Goal: Book appointment/travel/reservation

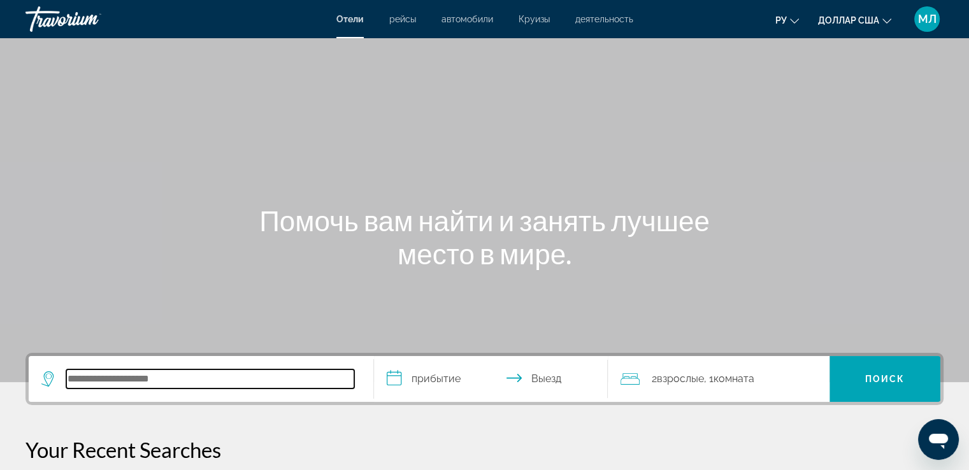
click at [115, 376] on input "Поиск отеля" at bounding box center [210, 378] width 288 height 19
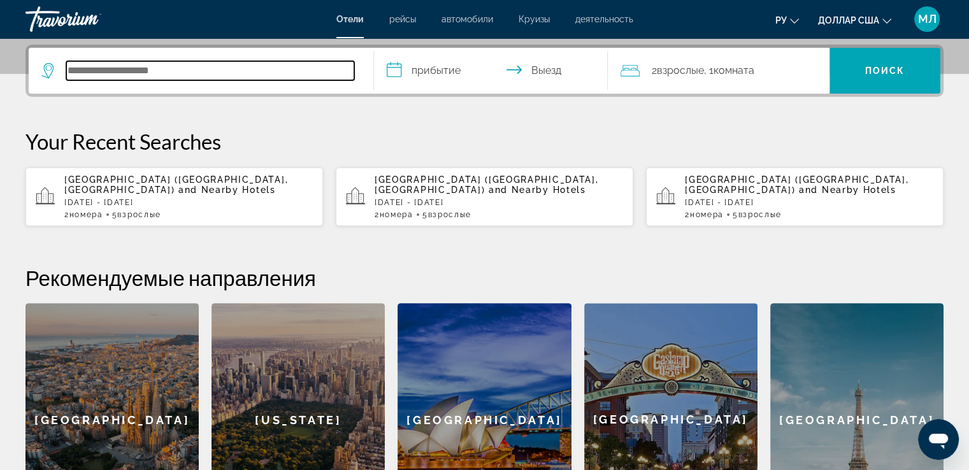
scroll to position [311, 0]
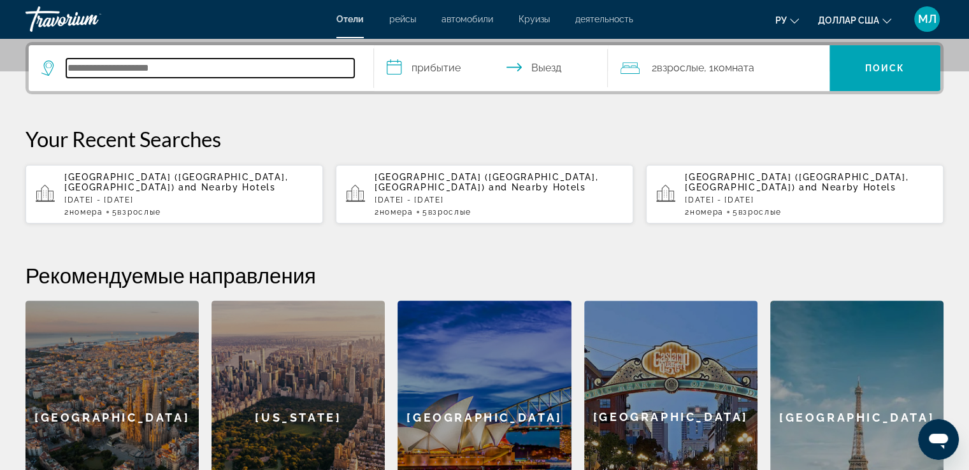
type input "*"
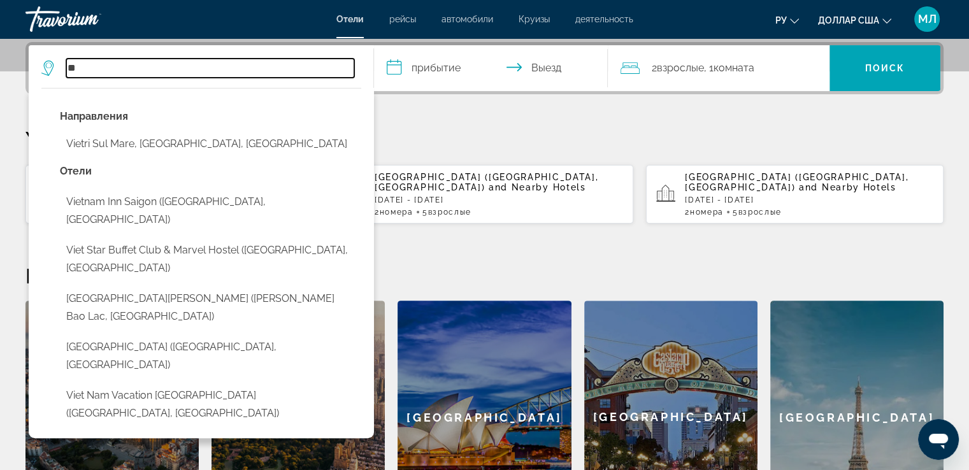
type input "*"
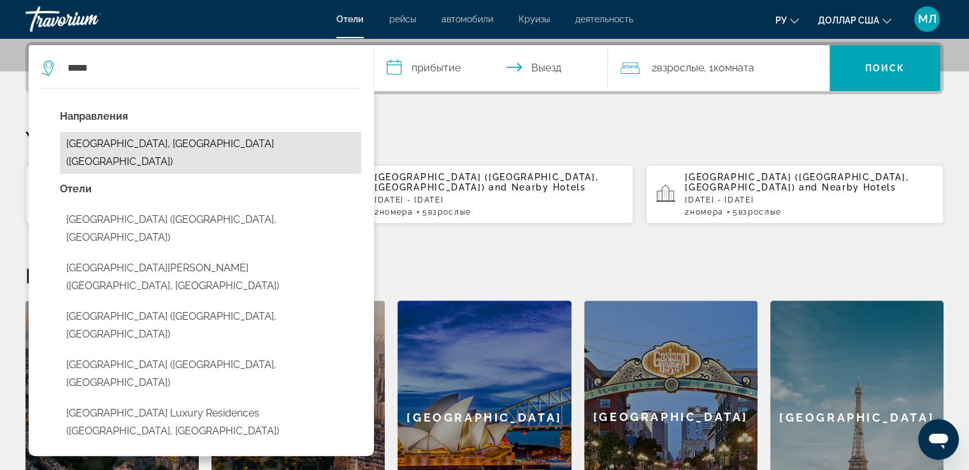
click at [113, 143] on button "Nha Trang, Vietnam (NHA)" at bounding box center [210, 153] width 301 height 42
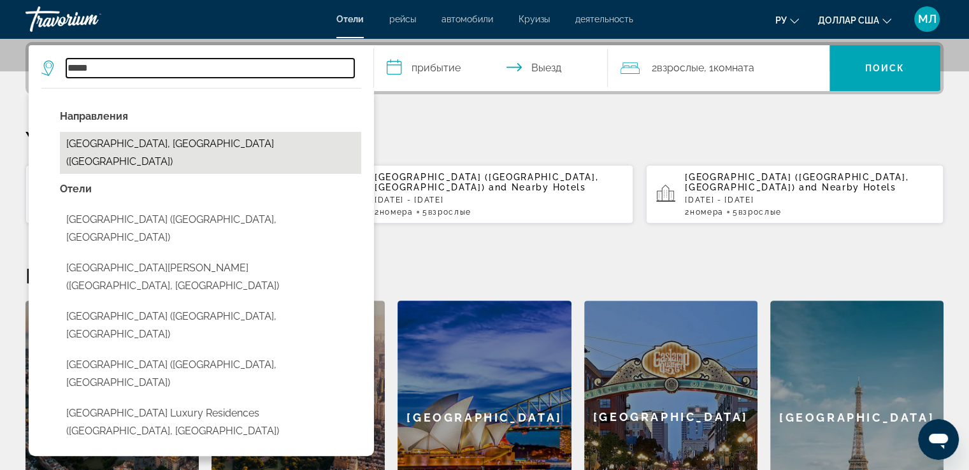
type input "**********"
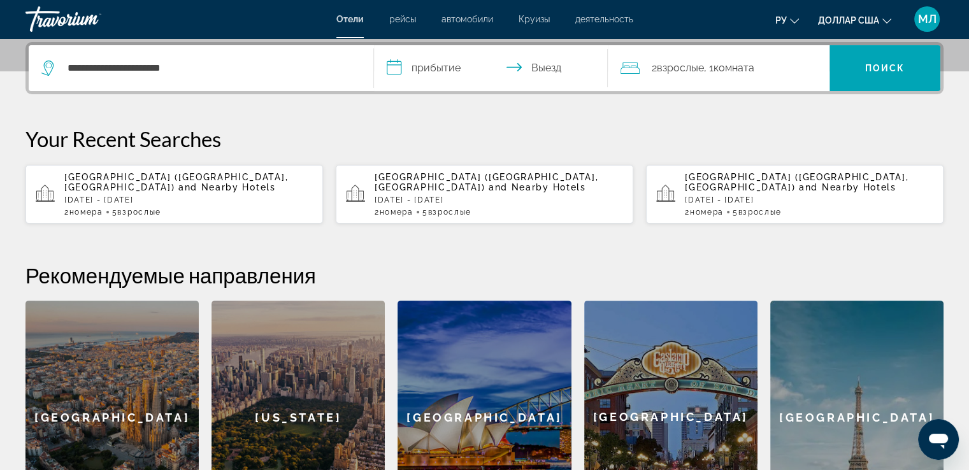
click at [399, 69] on input "**********" at bounding box center [494, 70] width 240 height 50
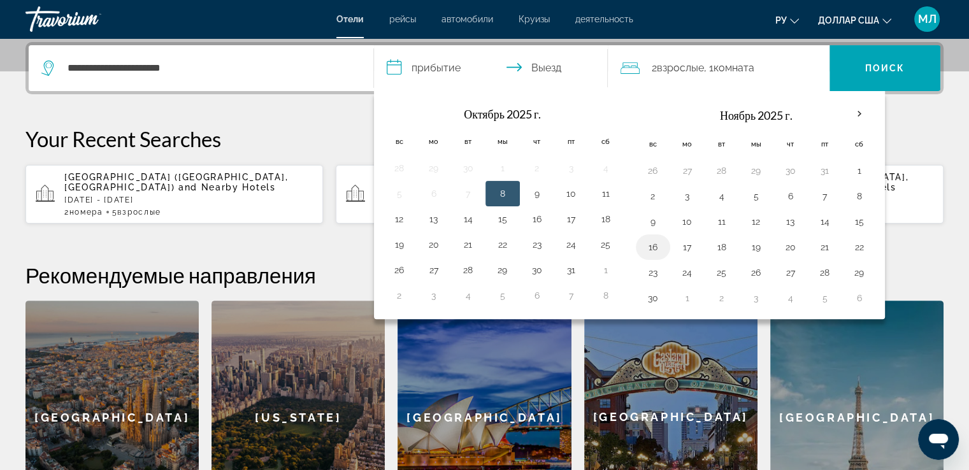
click at [652, 243] on button "16" at bounding box center [653, 247] width 20 height 18
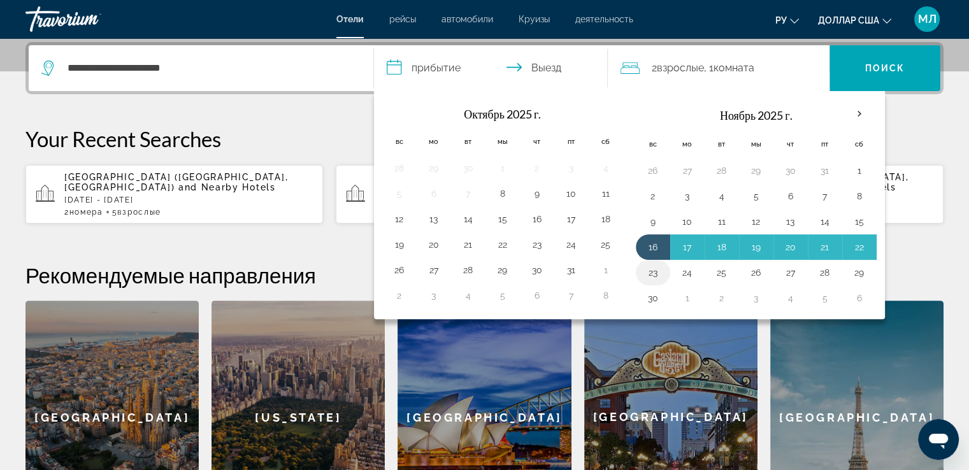
click at [655, 273] on button "23" at bounding box center [653, 273] width 20 height 18
type input "**********"
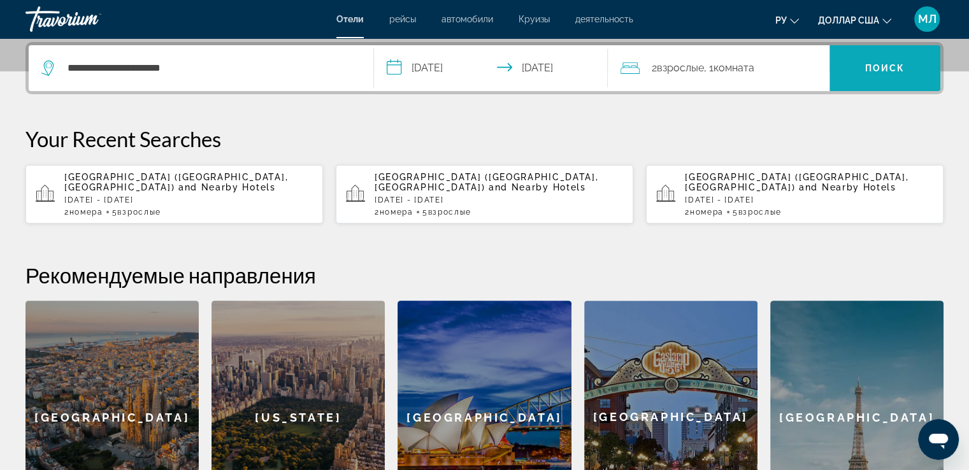
click at [869, 63] on font "Поиск" at bounding box center [885, 68] width 40 height 10
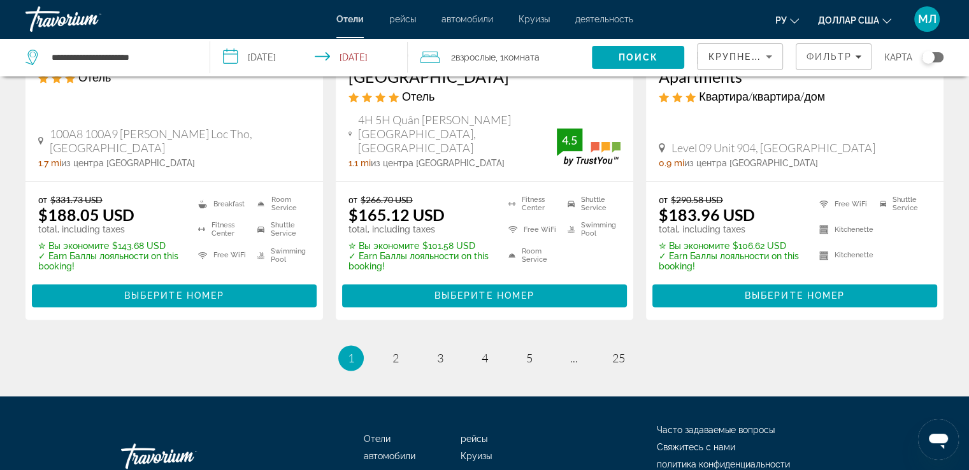
scroll to position [1799, 0]
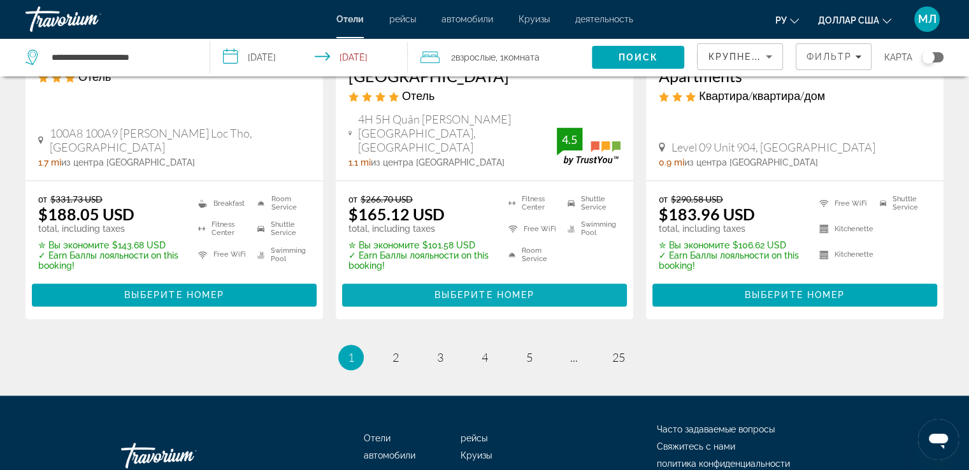
click at [489, 290] on span "Выберите номер" at bounding box center [484, 295] width 100 height 10
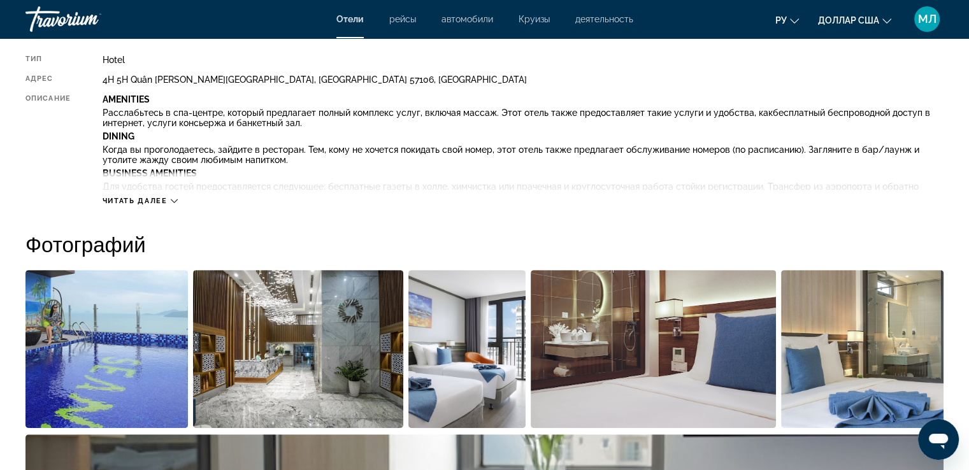
scroll to position [470, 0]
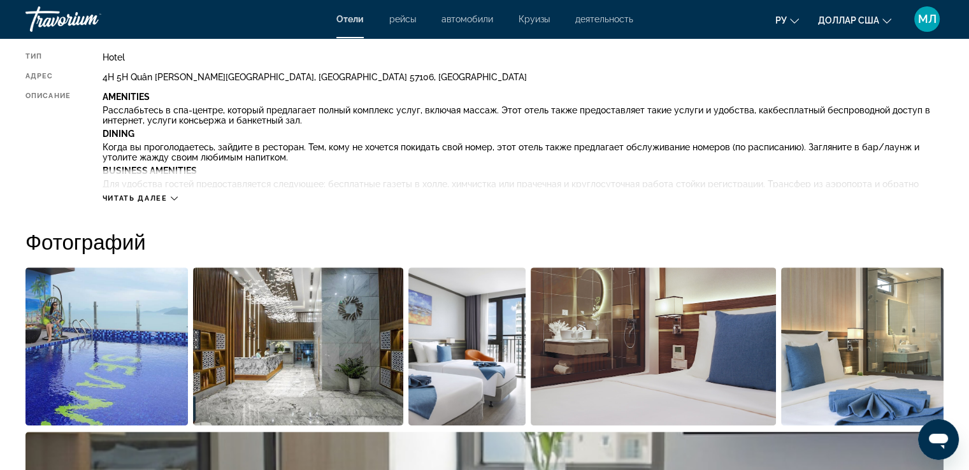
click at [168, 196] on div "Читать далее" at bounding box center [140, 198] width 75 height 8
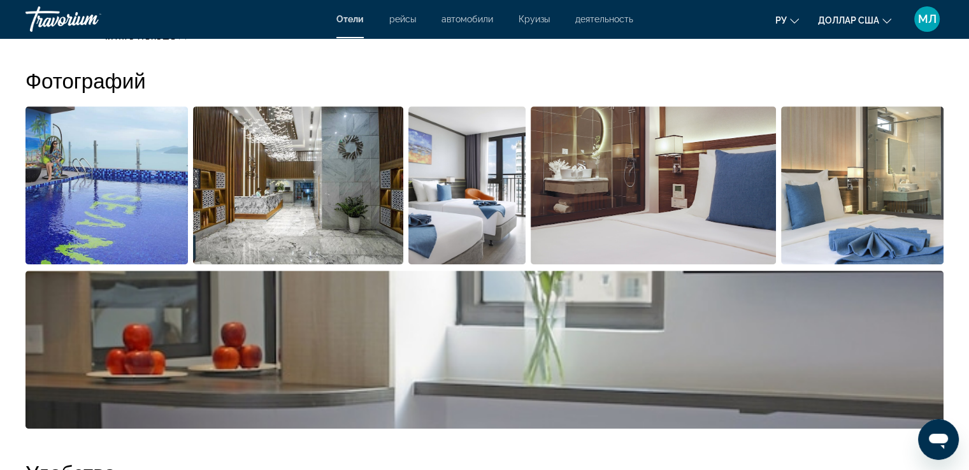
scroll to position [1028, 0]
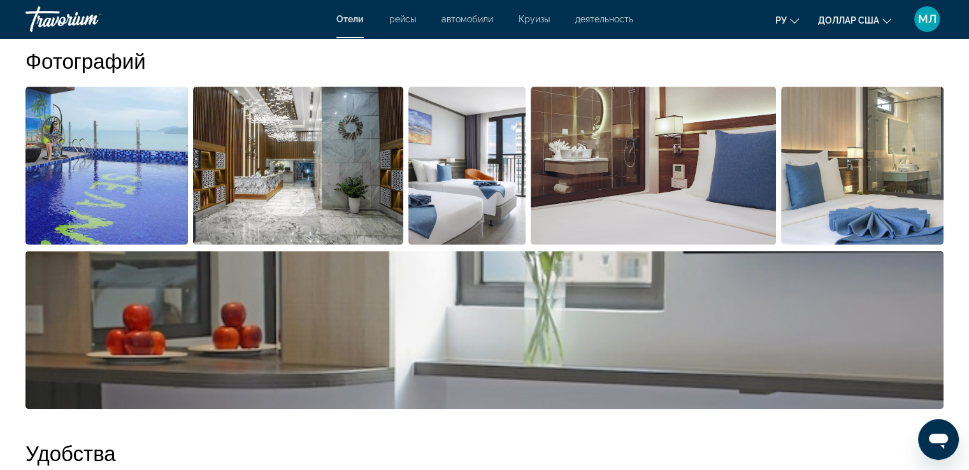
click at [343, 141] on img "Open full-screen image slider" at bounding box center [298, 166] width 210 height 158
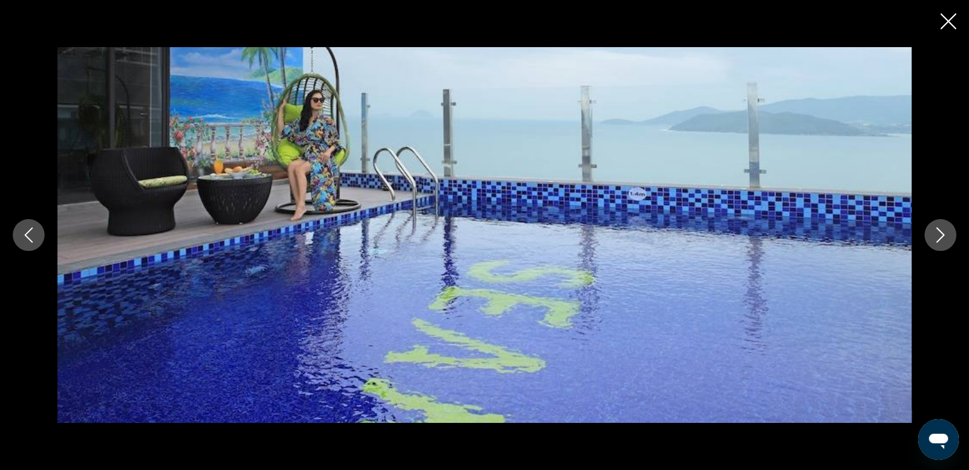
click at [940, 233] on icon "Next image" at bounding box center [940, 234] width 15 height 15
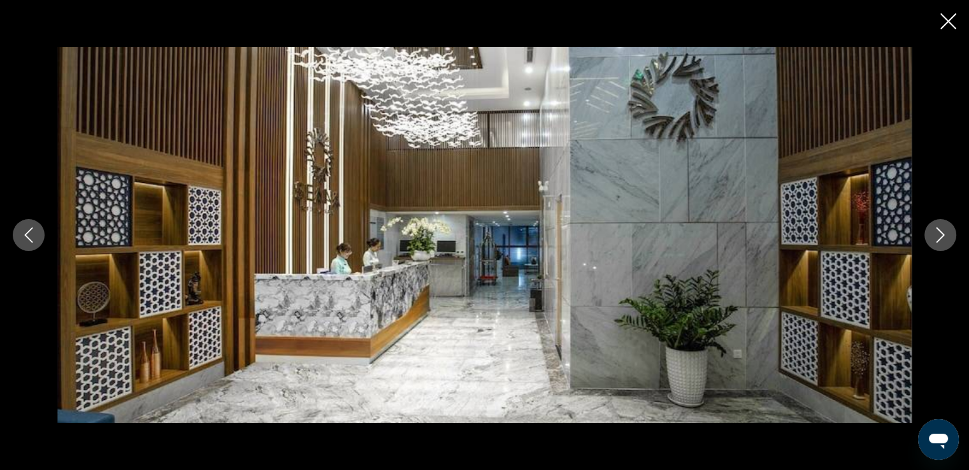
click at [941, 234] on icon "Next image" at bounding box center [940, 234] width 15 height 15
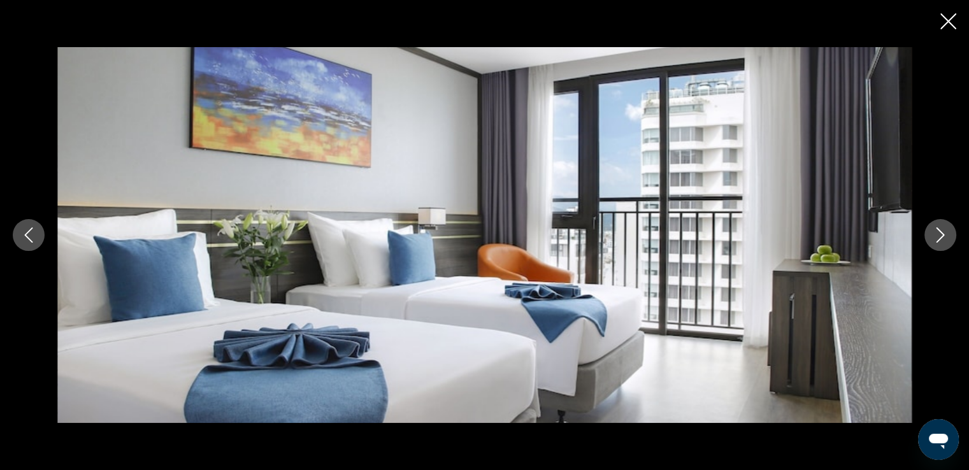
click at [941, 234] on icon "Next image" at bounding box center [940, 234] width 15 height 15
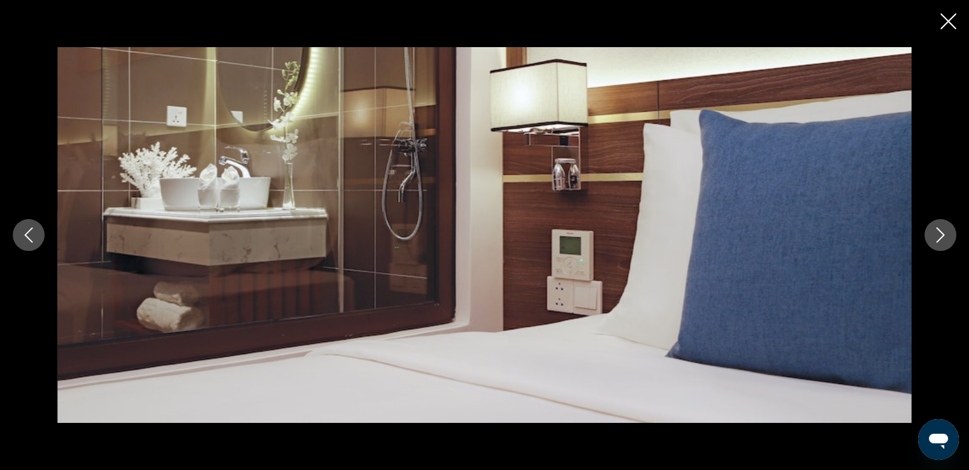
click at [941, 234] on icon "Next image" at bounding box center [940, 234] width 15 height 15
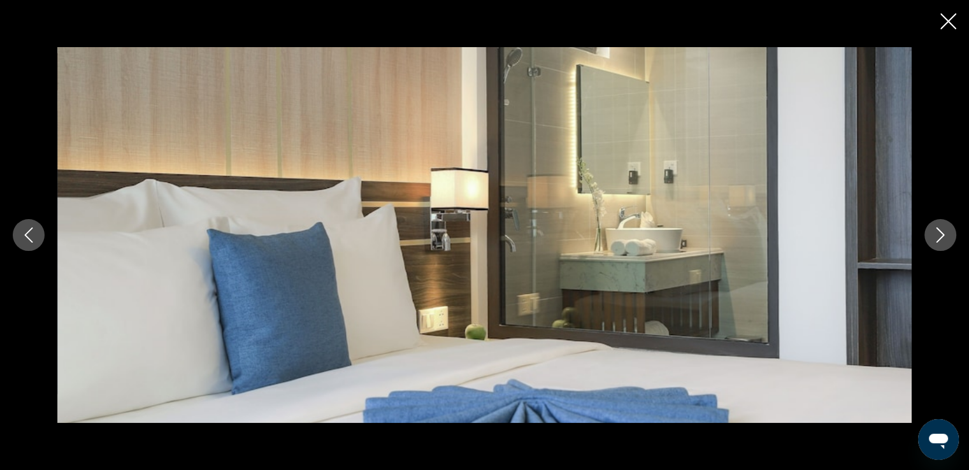
click at [941, 234] on icon "Next image" at bounding box center [940, 234] width 15 height 15
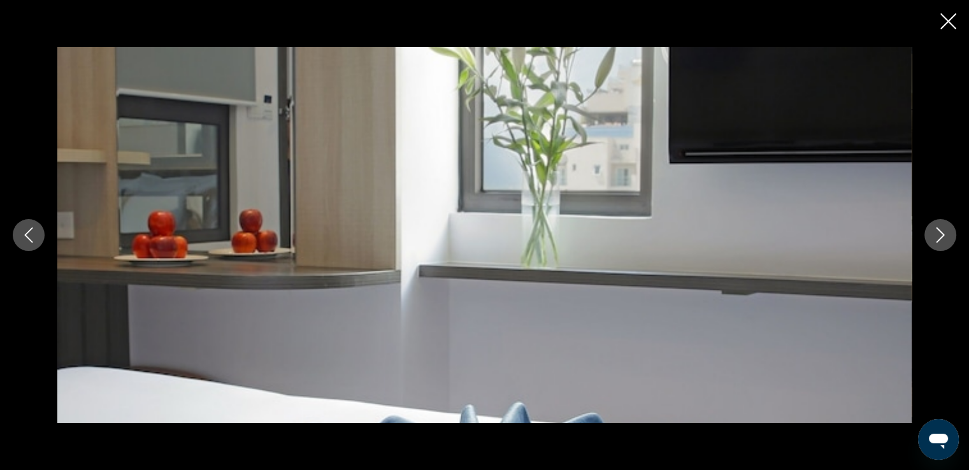
click at [941, 234] on icon "Next image" at bounding box center [940, 234] width 15 height 15
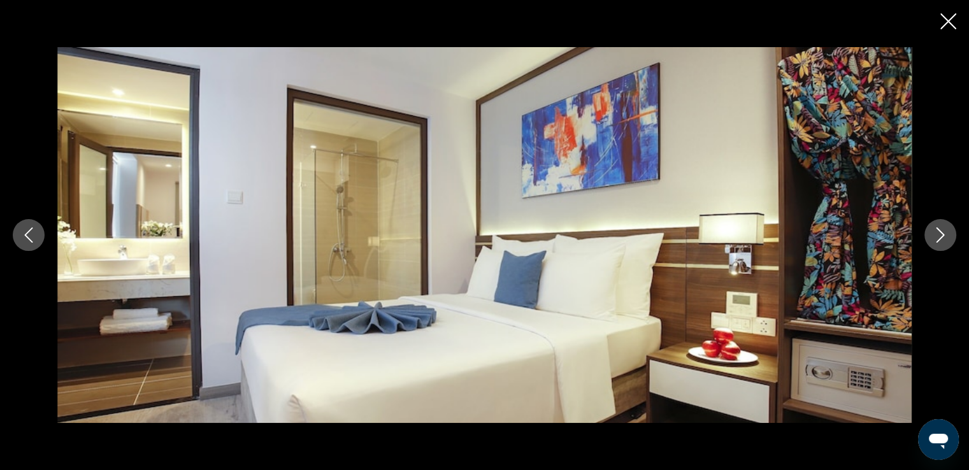
click at [951, 18] on icon "Close slideshow" at bounding box center [948, 21] width 16 height 16
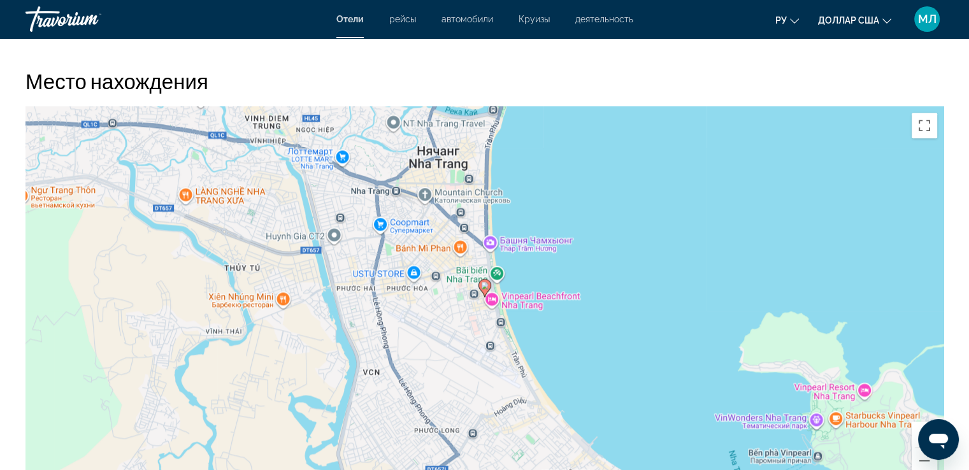
scroll to position [1629, 0]
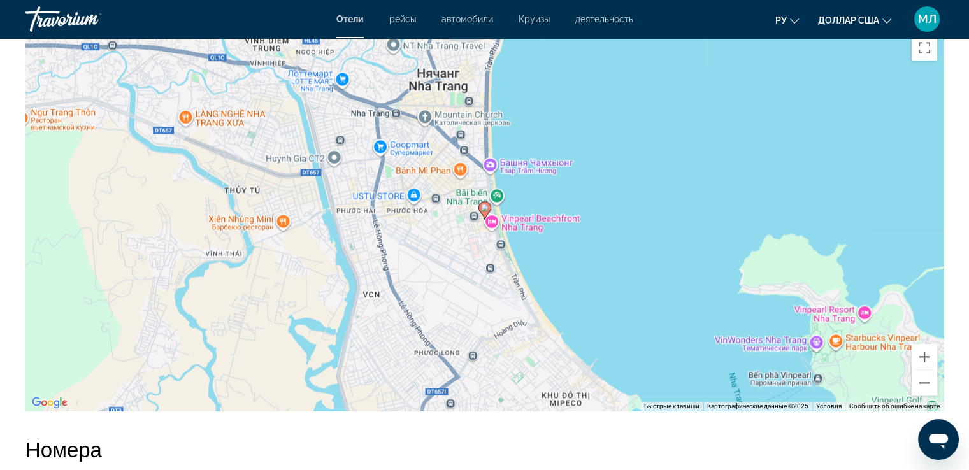
click at [487, 204] on image "Основное содержание" at bounding box center [485, 208] width 8 height 8
click at [931, 347] on button "Увеличить" at bounding box center [924, 356] width 25 height 25
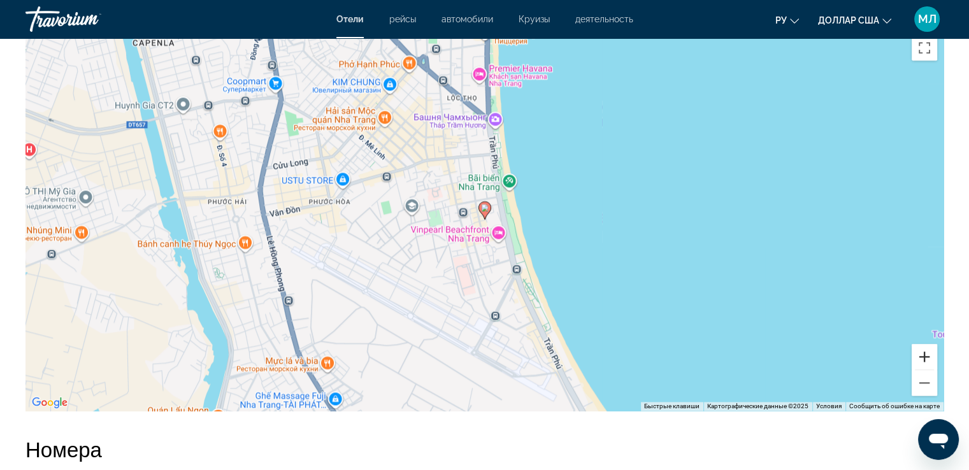
click at [931, 347] on button "Увеличить" at bounding box center [924, 356] width 25 height 25
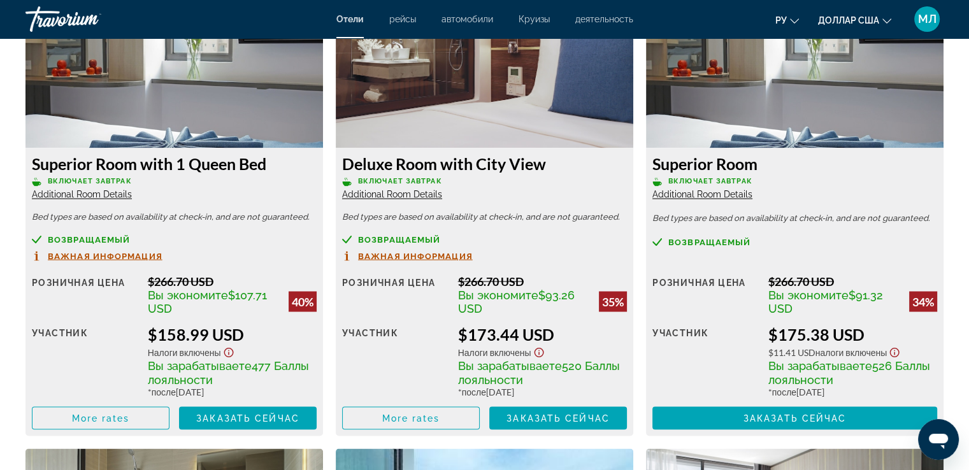
scroll to position [2238, 0]
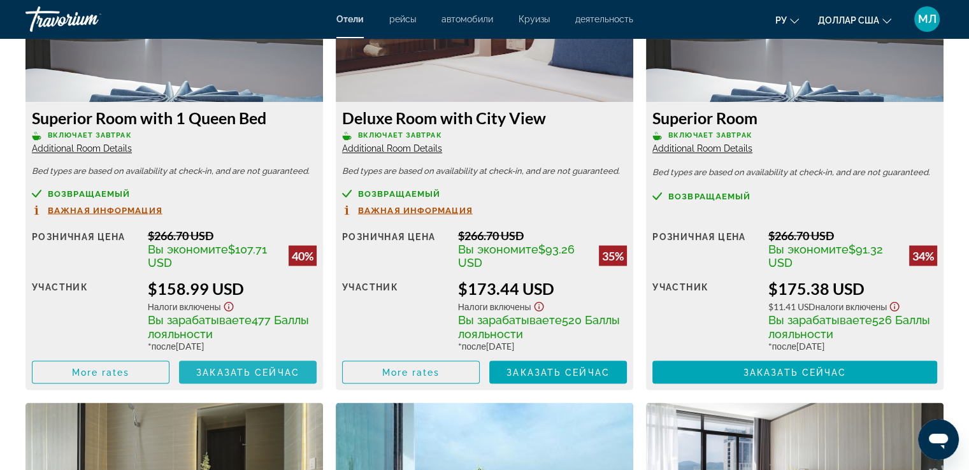
click at [241, 357] on span "Основное содержание" at bounding box center [248, 372] width 138 height 31
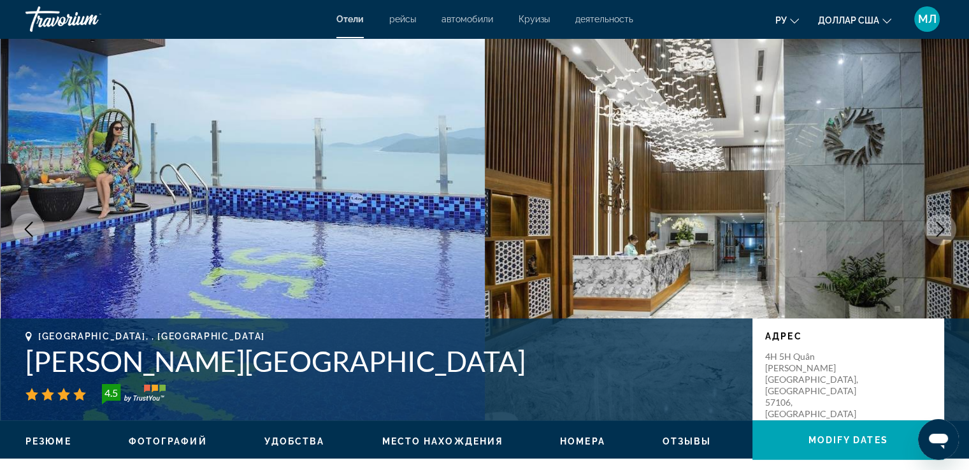
click at [606, 19] on font "деятельность" at bounding box center [604, 19] width 58 height 10
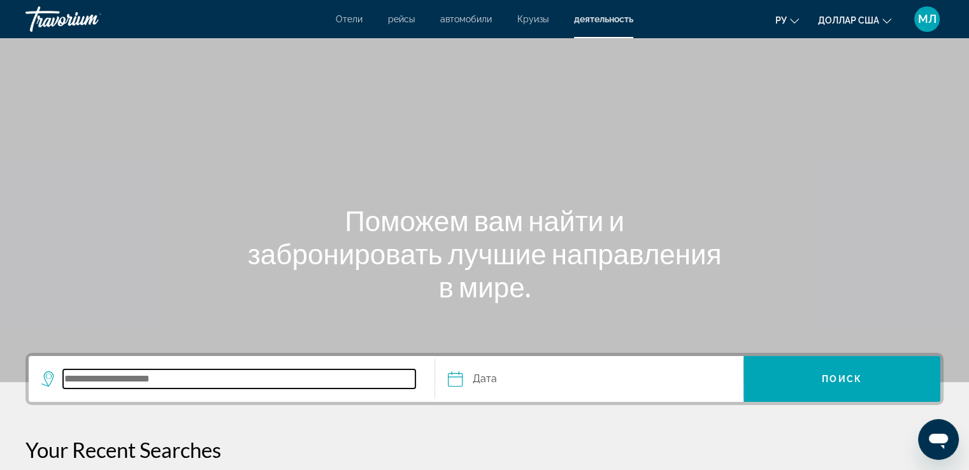
click at [169, 380] on input "Search destination" at bounding box center [239, 378] width 352 height 19
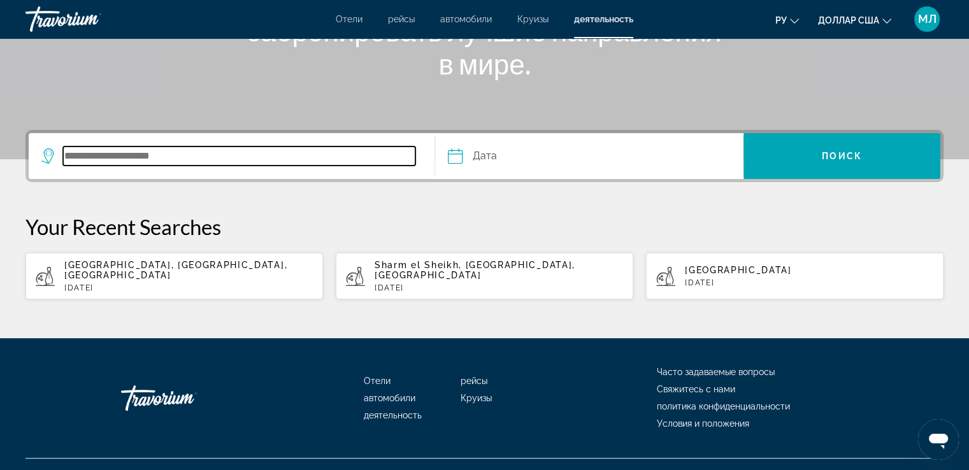
scroll to position [236, 0]
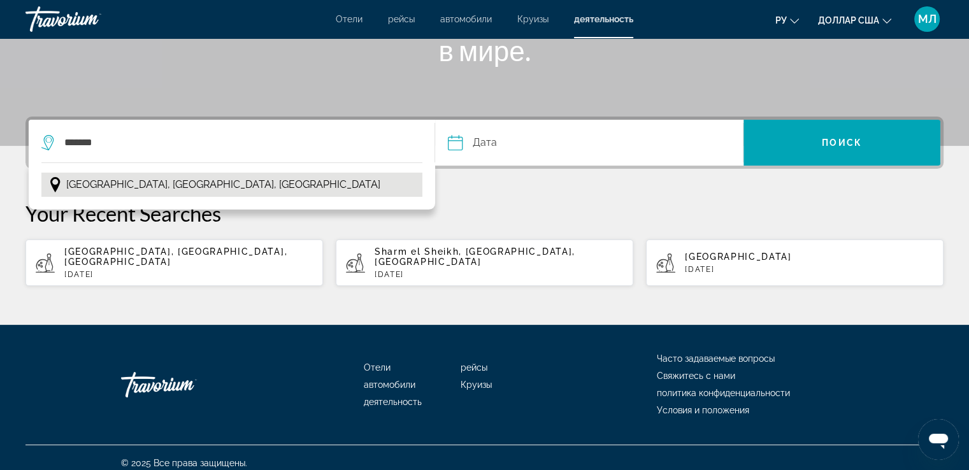
click at [178, 188] on span "Nha Trang, Central Vietnam, Vietnam" at bounding box center [223, 185] width 314 height 18
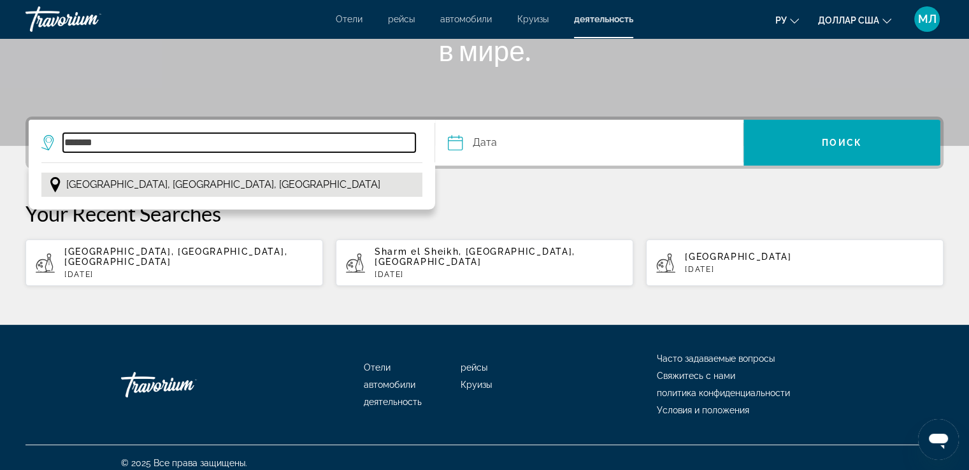
type input "**********"
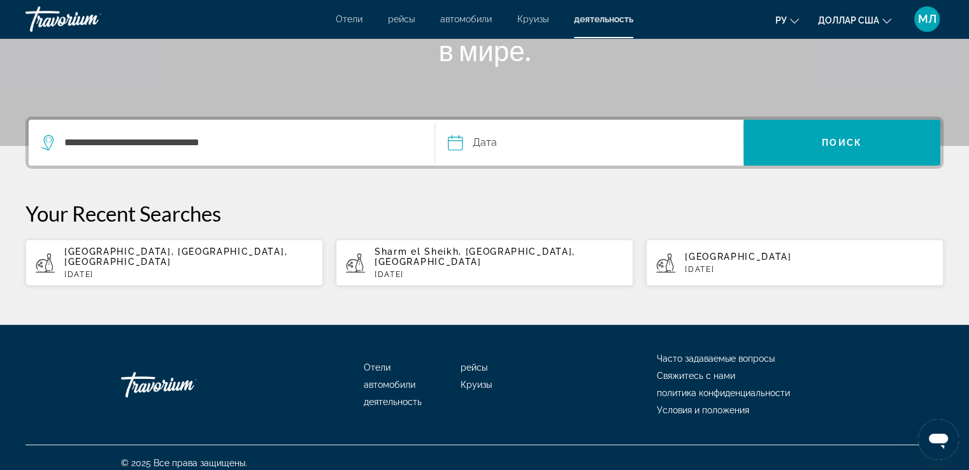
click at [551, 135] on input "Date" at bounding box center [521, 145] width 152 height 50
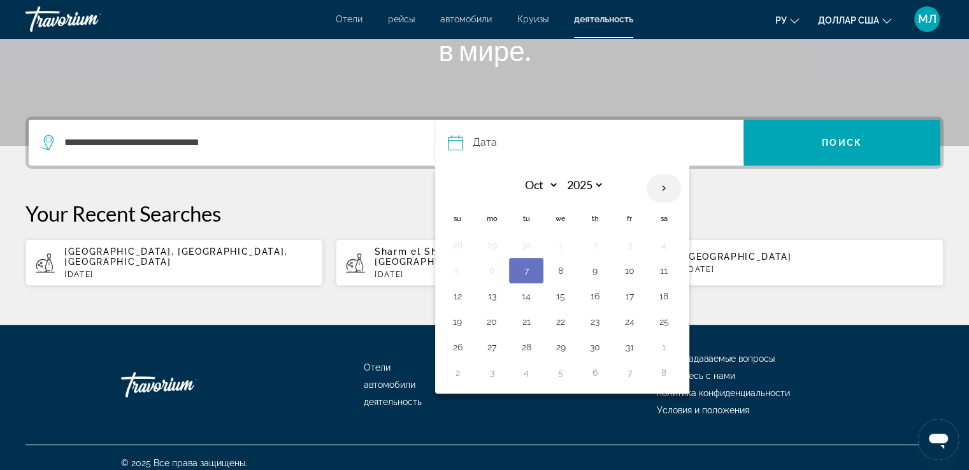
click at [660, 189] on th "Next month" at bounding box center [664, 189] width 34 height 28
select select "**"
click at [458, 317] on button "16" at bounding box center [457, 322] width 20 height 18
type input "**********"
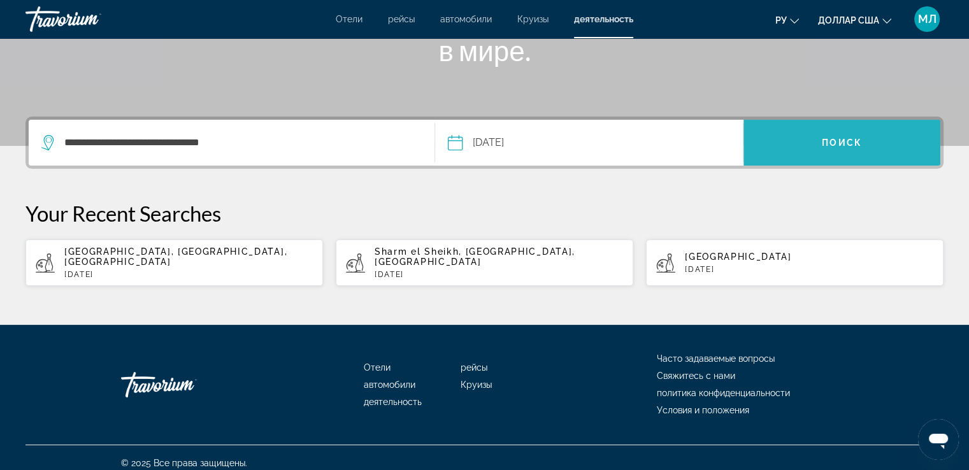
click at [857, 142] on span "Поиск" at bounding box center [842, 143] width 40 height 10
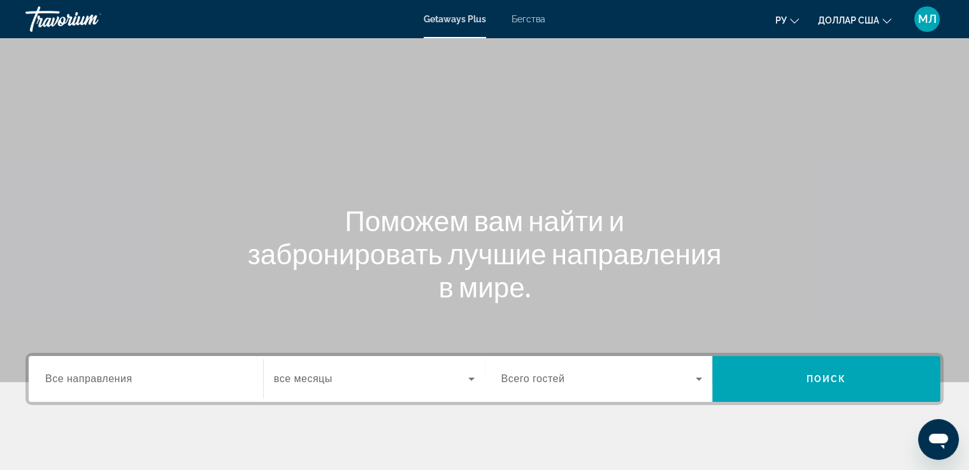
click at [81, 377] on span "Все направления" at bounding box center [88, 378] width 87 height 11
click at [81, 377] on input "Destination Все направления" at bounding box center [145, 379] width 201 height 15
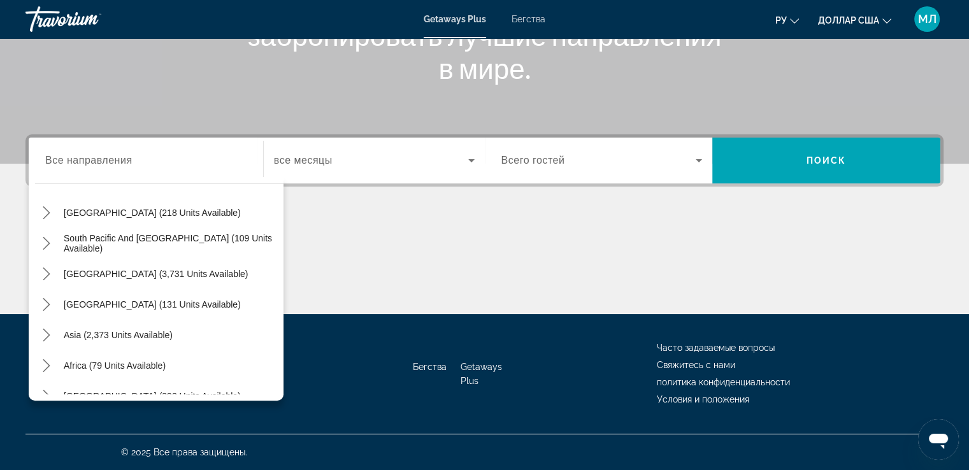
scroll to position [206, 0]
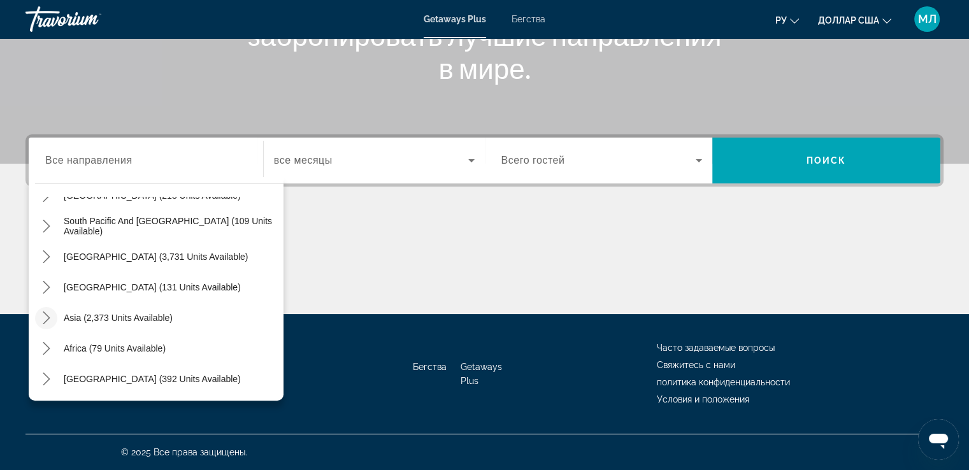
click at [46, 315] on icon "Toggle Asia (2,373 units available) submenu" at bounding box center [46, 317] width 7 height 13
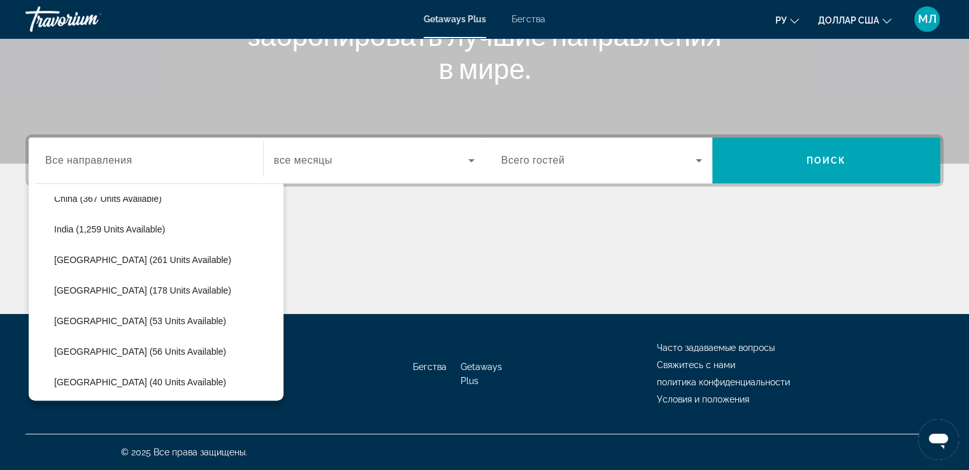
scroll to position [389, 0]
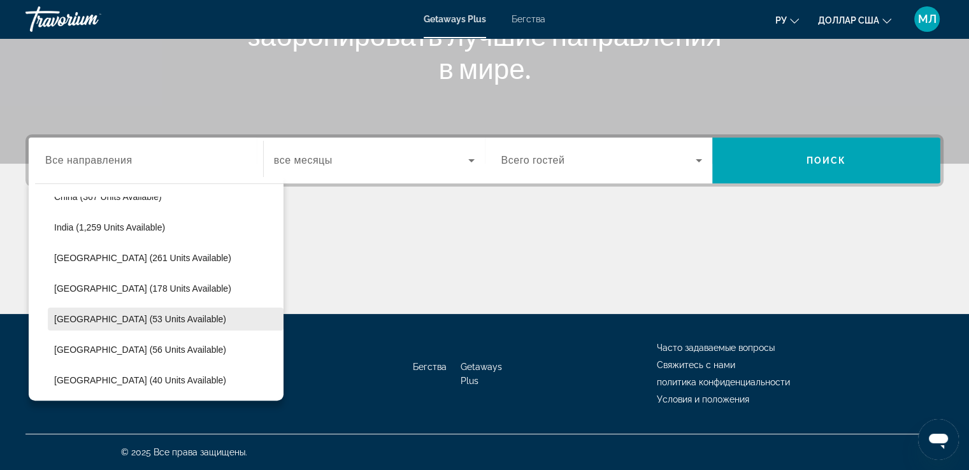
click at [111, 320] on span "[GEOGRAPHIC_DATA] (53 units available)" at bounding box center [140, 319] width 172 height 10
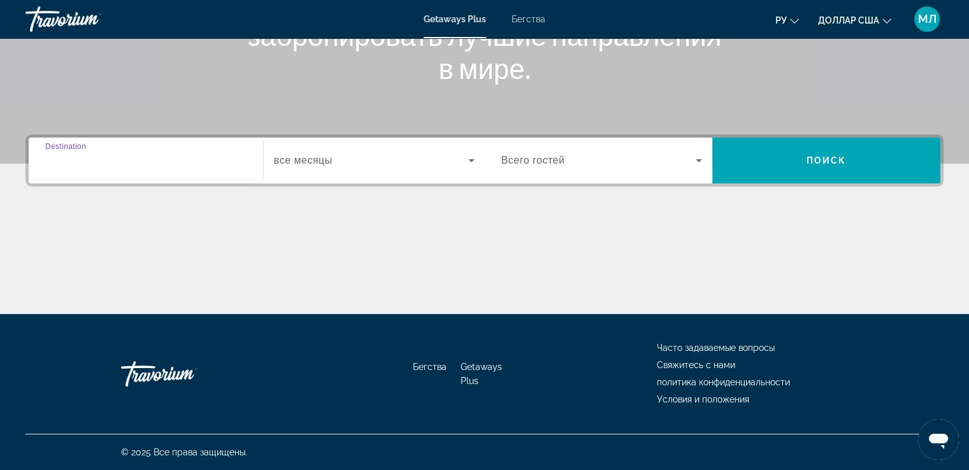
type input "**********"
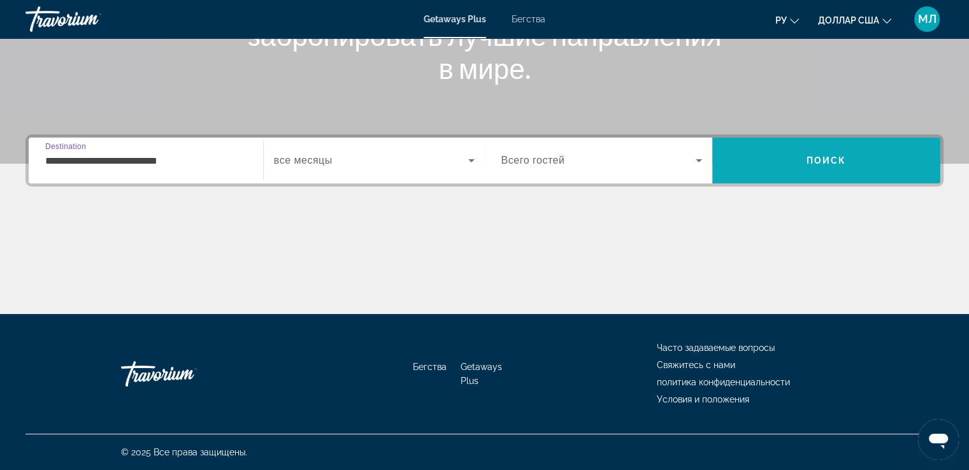
click at [834, 159] on span "Поиск" at bounding box center [826, 160] width 40 height 10
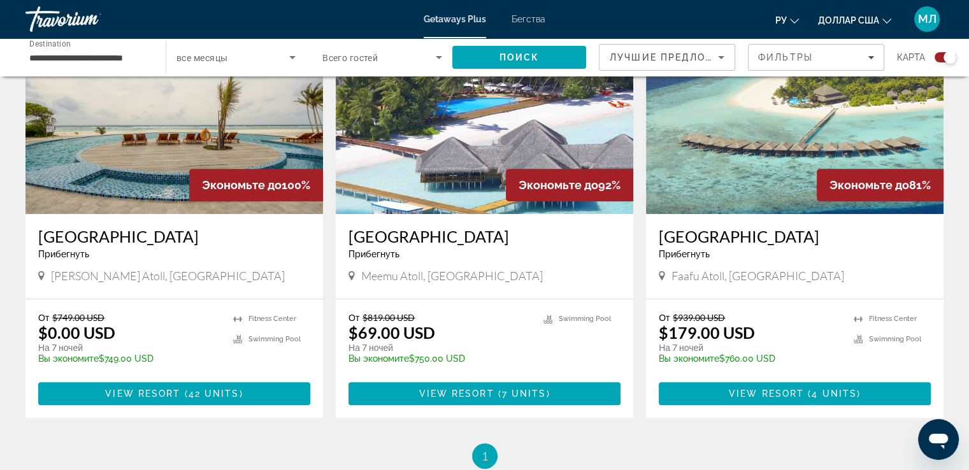
scroll to position [520, 0]
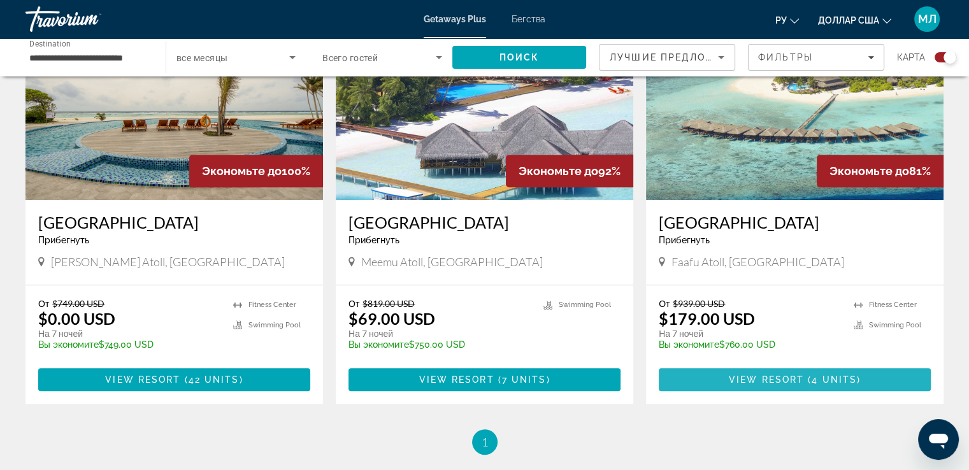
click at [778, 378] on span "View Resort" at bounding box center [766, 380] width 75 height 10
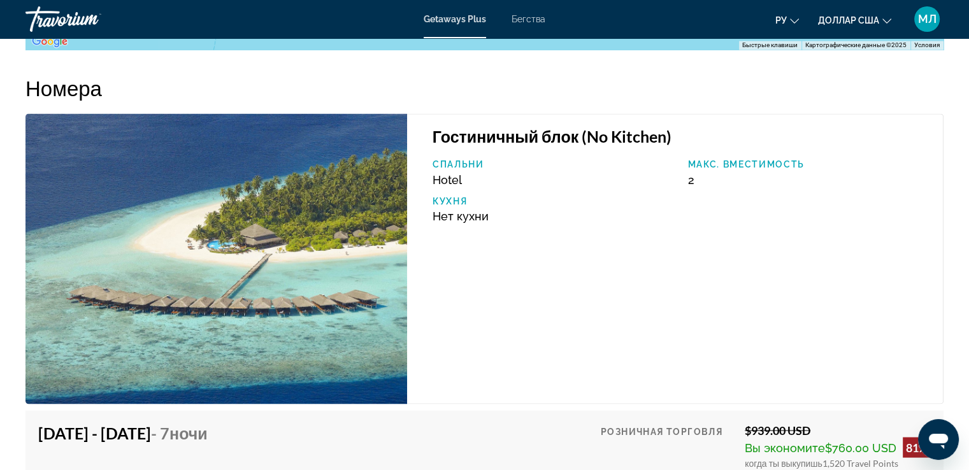
scroll to position [2273, 0]
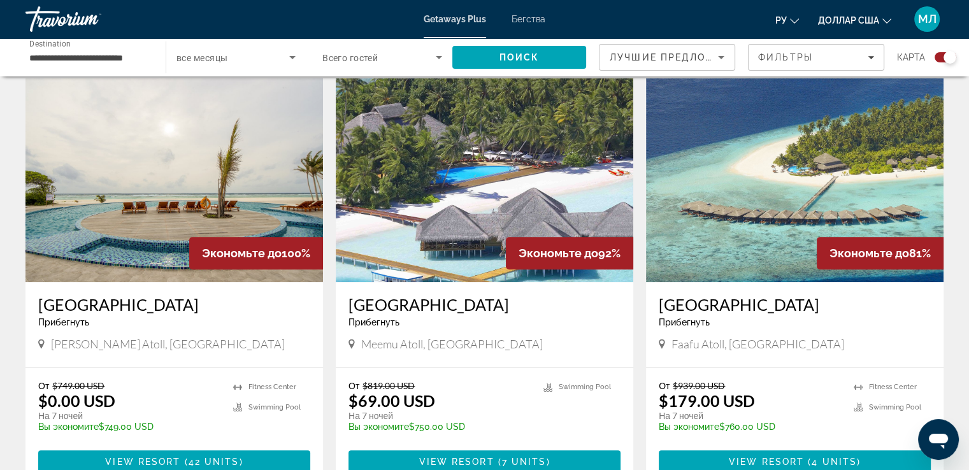
scroll to position [451, 0]
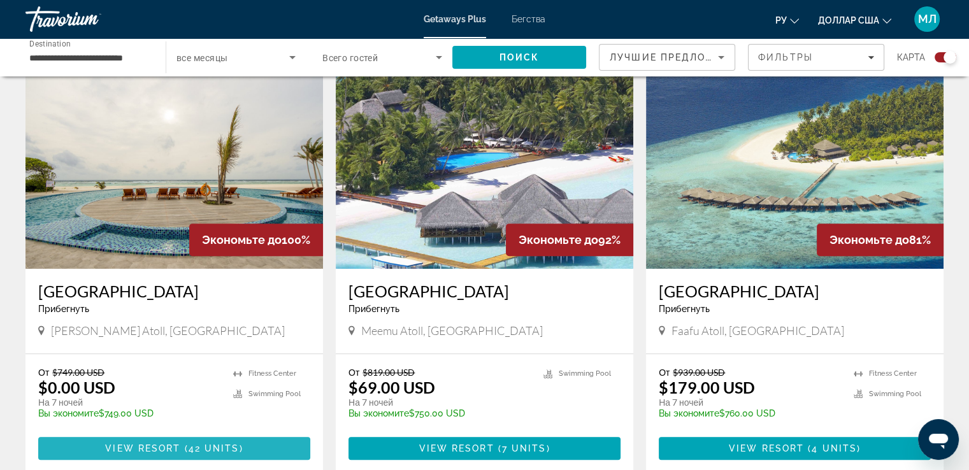
click at [161, 445] on span "View Resort" at bounding box center [142, 448] width 75 height 10
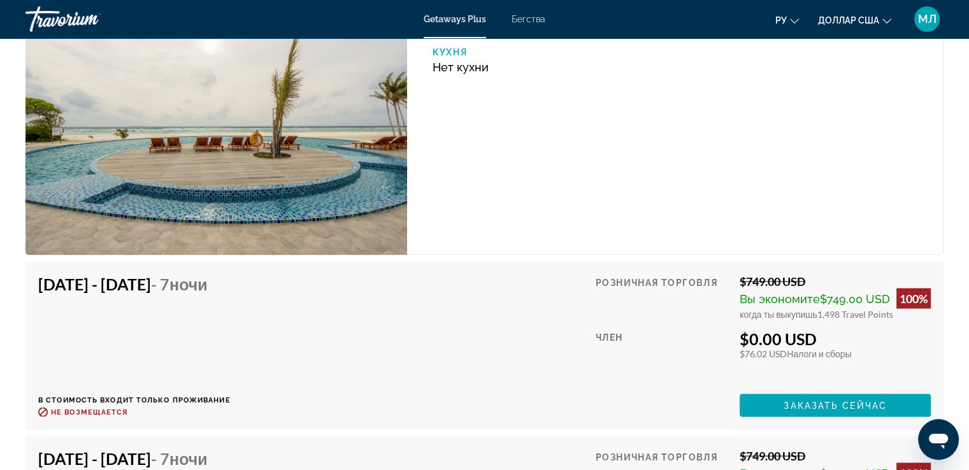
scroll to position [2464, 0]
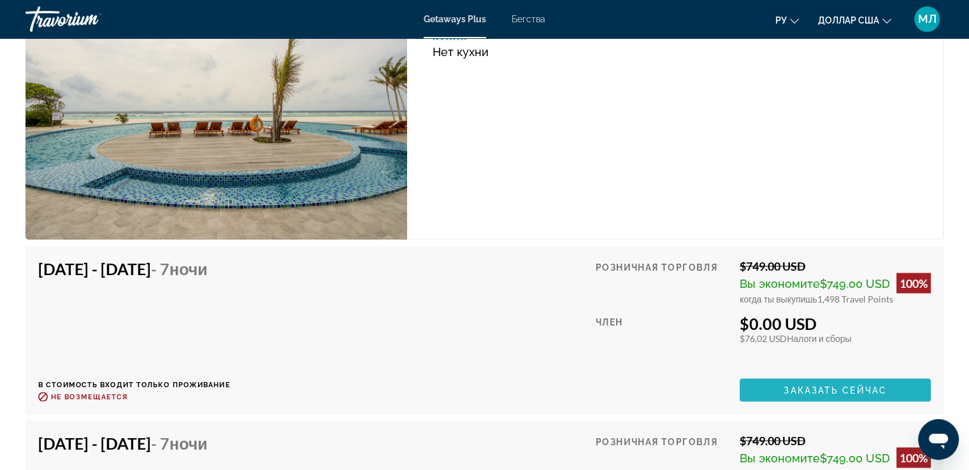
click at [814, 385] on span "Заказать сейчас" at bounding box center [834, 390] width 103 height 10
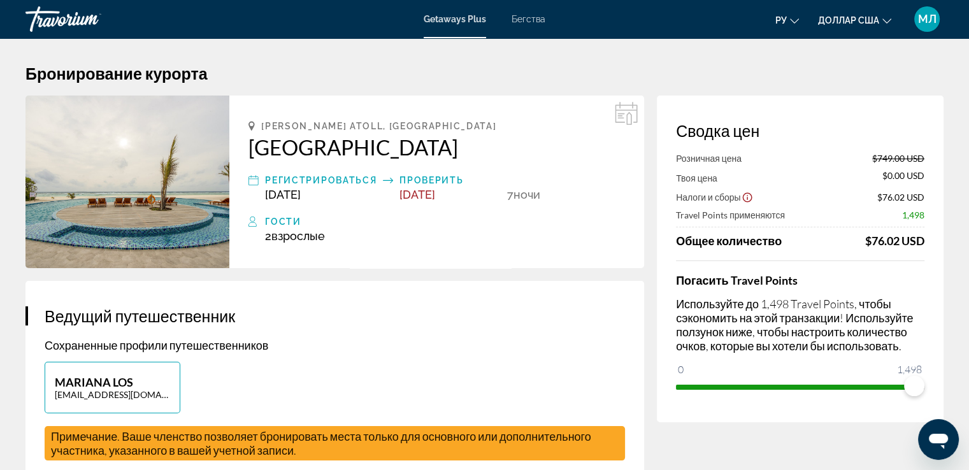
click at [525, 21] on font "Бегства" at bounding box center [528, 19] width 34 height 10
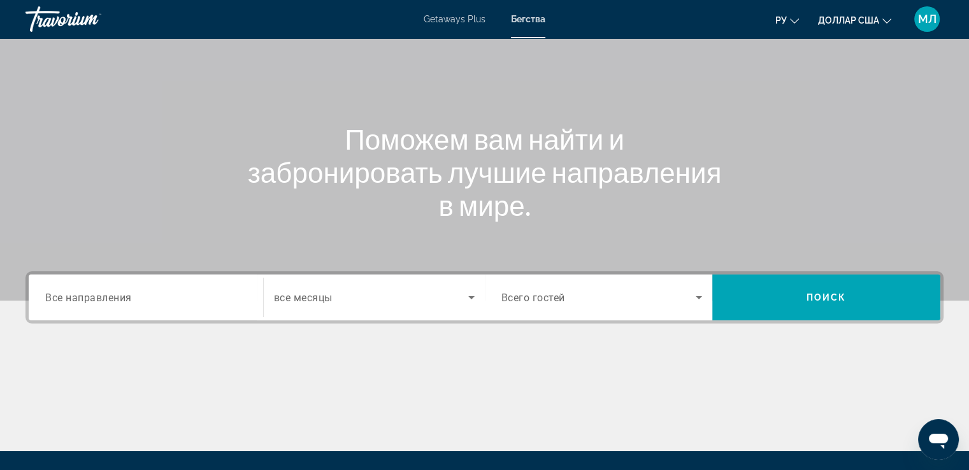
scroll to position [85, 0]
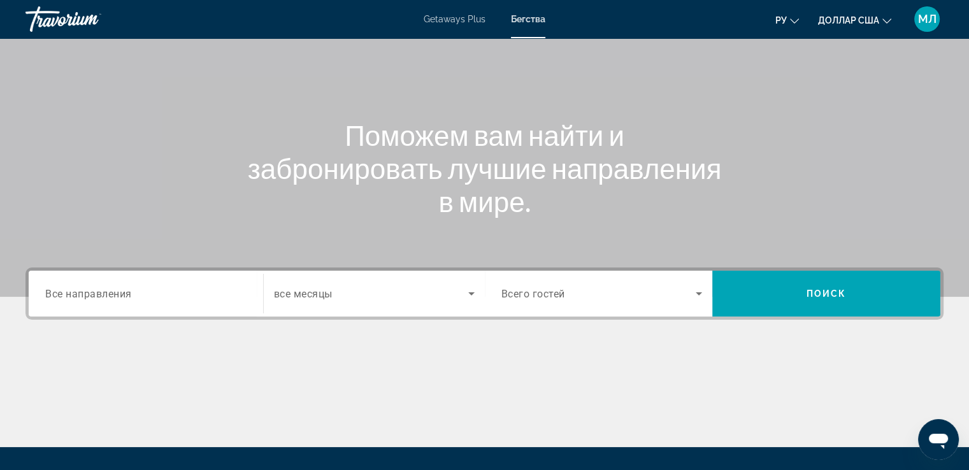
click at [105, 299] on span "Все направления" at bounding box center [88, 293] width 87 height 12
click at [105, 299] on input "Destination Все направления" at bounding box center [145, 294] width 201 height 15
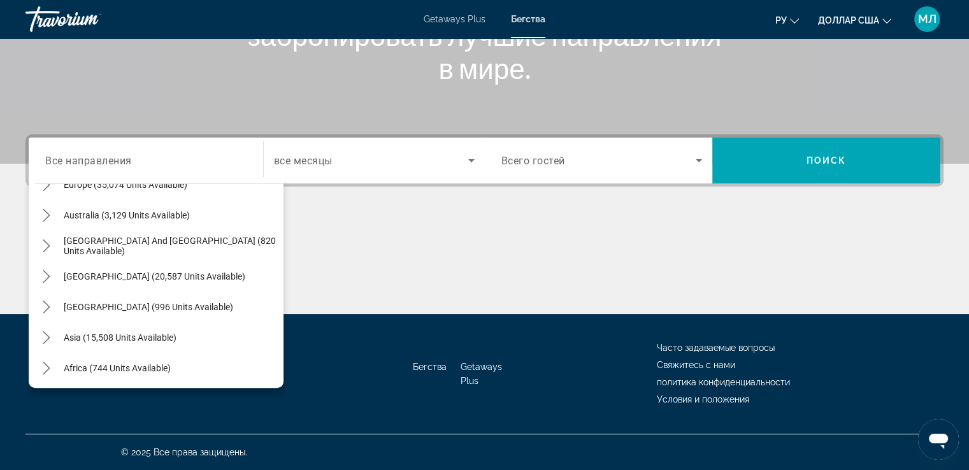
scroll to position [206, 0]
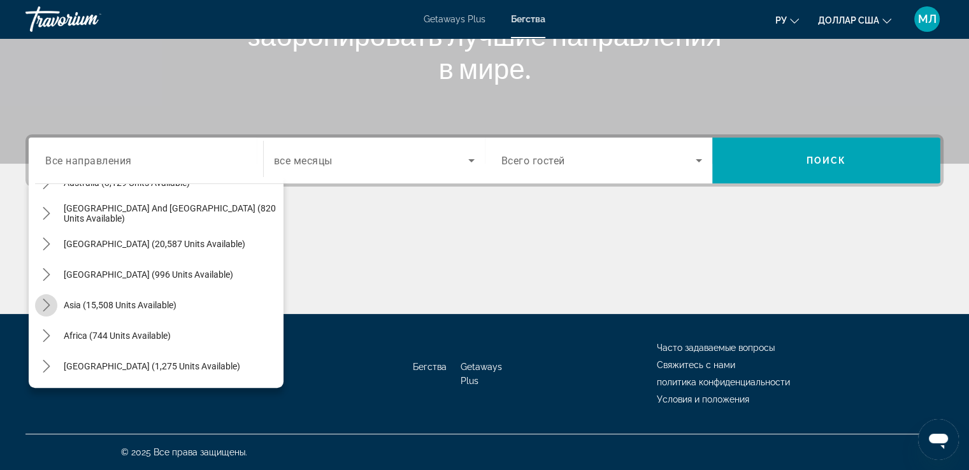
click at [45, 301] on icon "Toggle Asia (15,508 units available) submenu" at bounding box center [46, 305] width 7 height 13
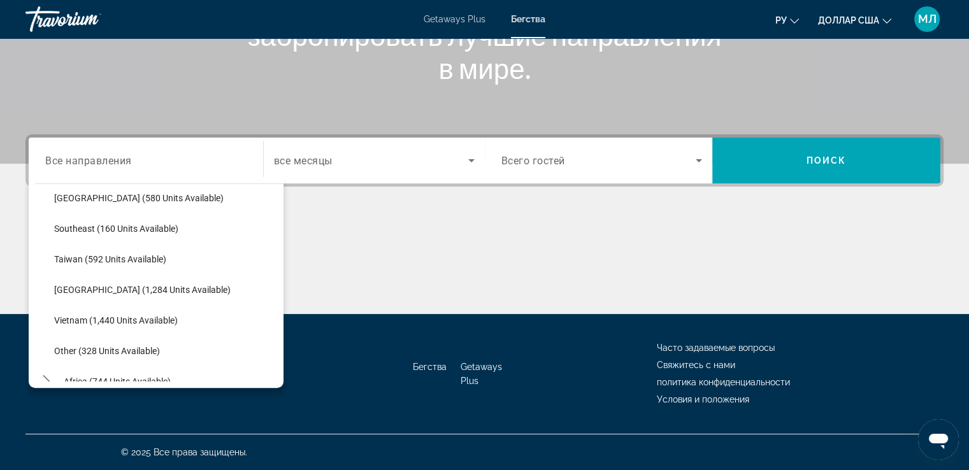
scroll to position [622, 0]
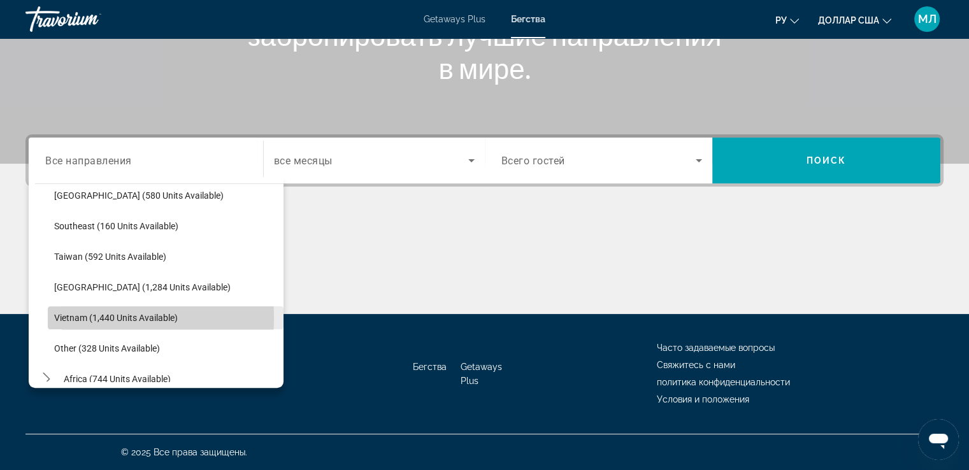
click at [87, 317] on span "Vietnam (1,440 units available)" at bounding box center [116, 318] width 124 height 10
type input "**********"
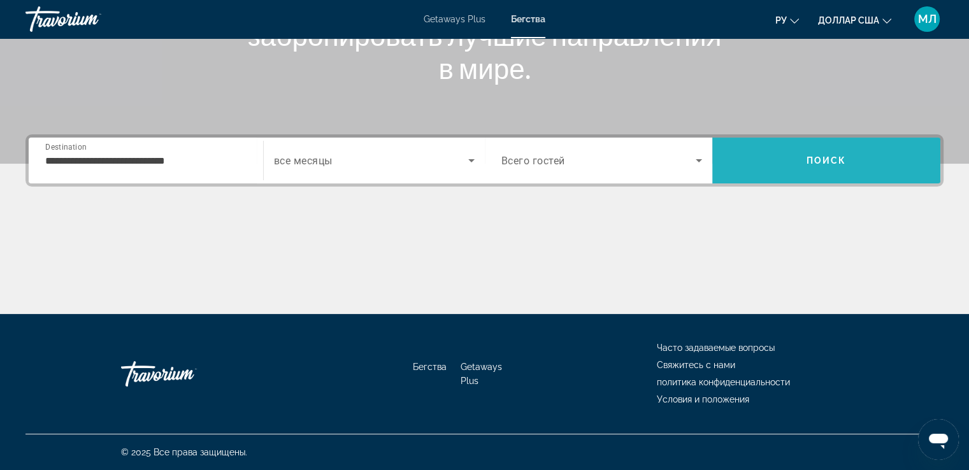
click at [836, 169] on span "Search" at bounding box center [826, 160] width 228 height 31
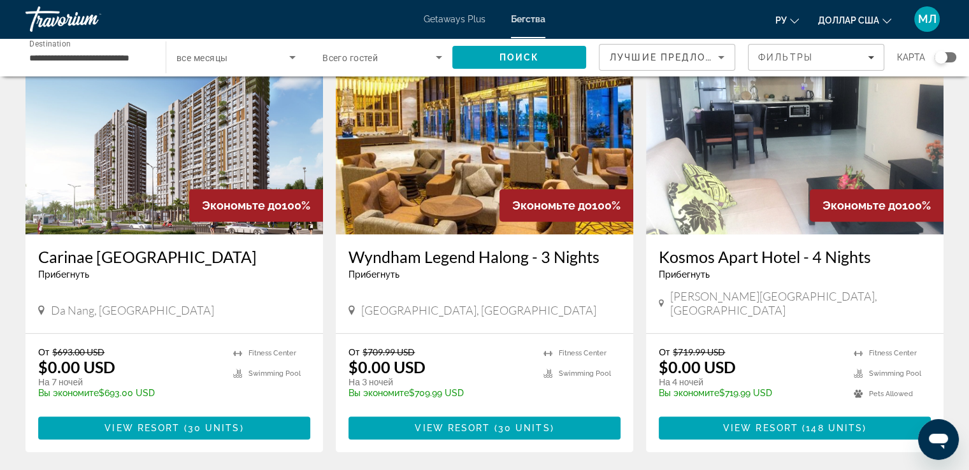
scroll to position [552, 0]
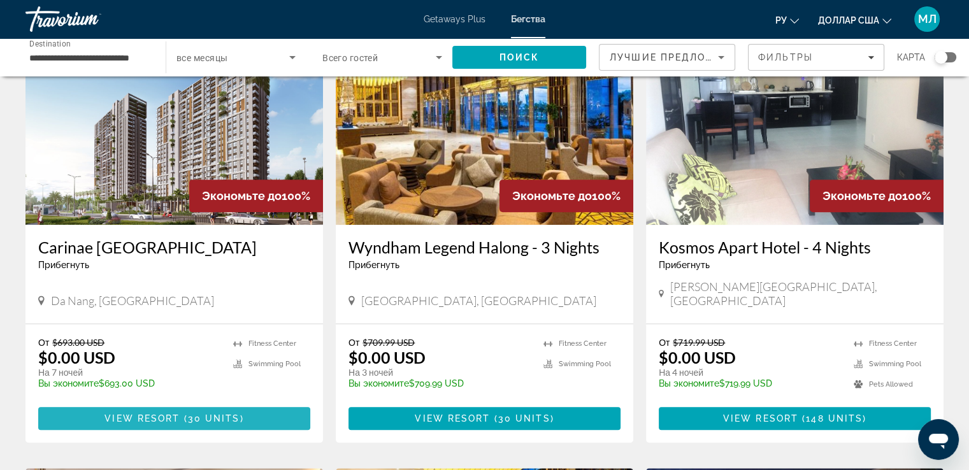
click at [176, 413] on span "View Resort" at bounding box center [141, 418] width 75 height 10
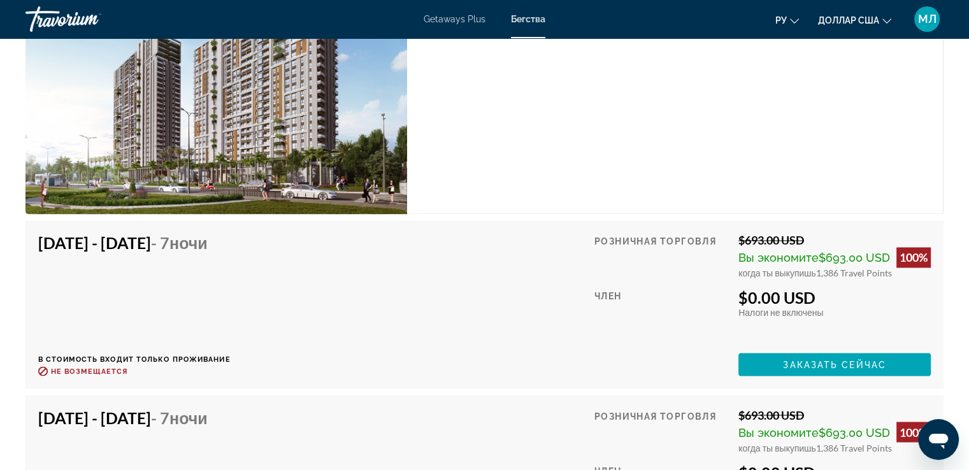
scroll to position [2120, 0]
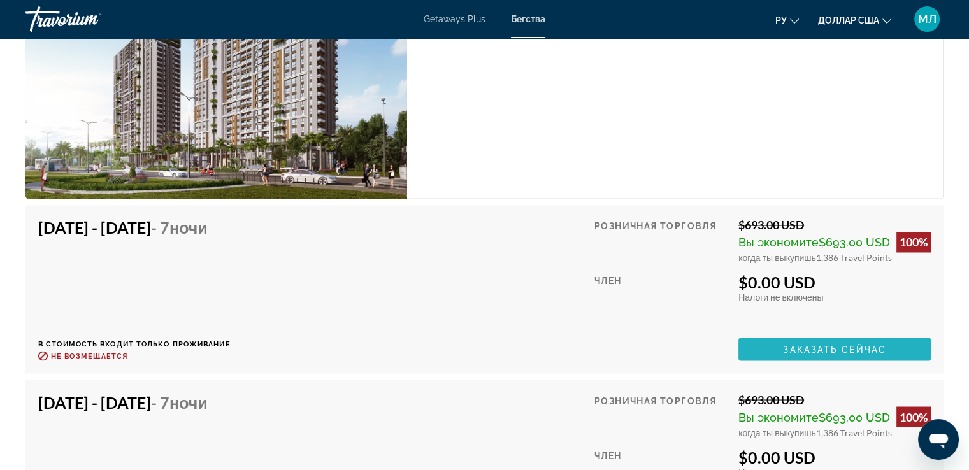
click at [814, 348] on span "Заказать сейчас" at bounding box center [834, 349] width 103 height 10
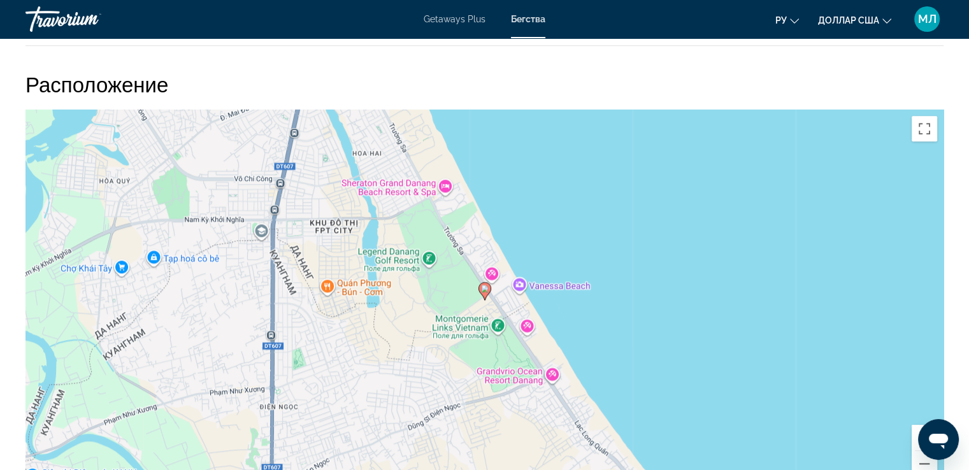
scroll to position [1373, 0]
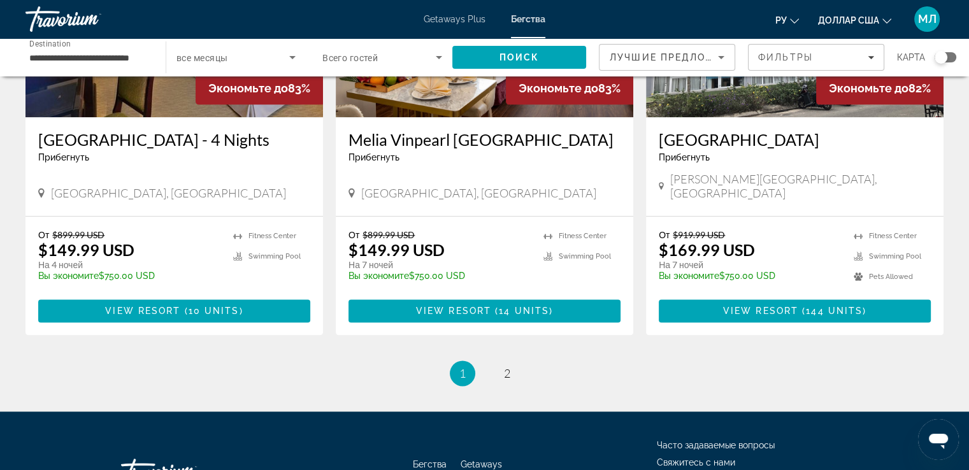
scroll to position [1547, 0]
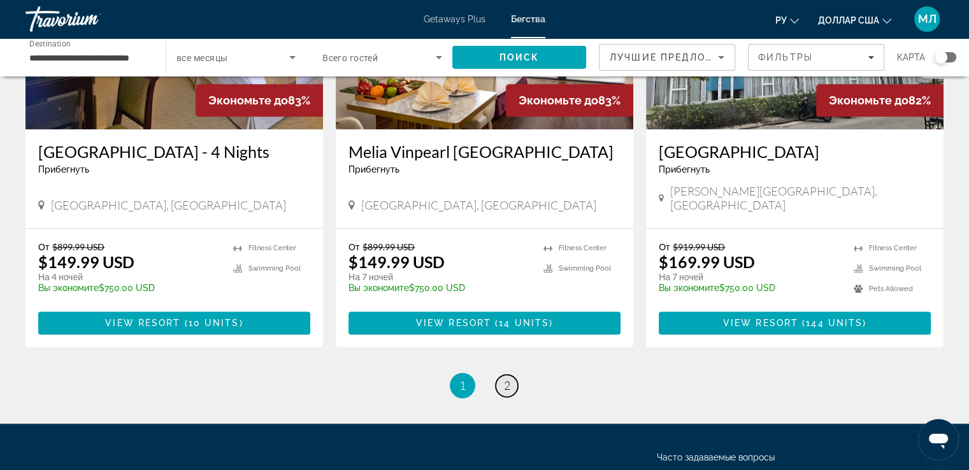
click at [510, 378] on span "2" at bounding box center [507, 385] width 6 height 14
